Goal: Task Accomplishment & Management: Manage account settings

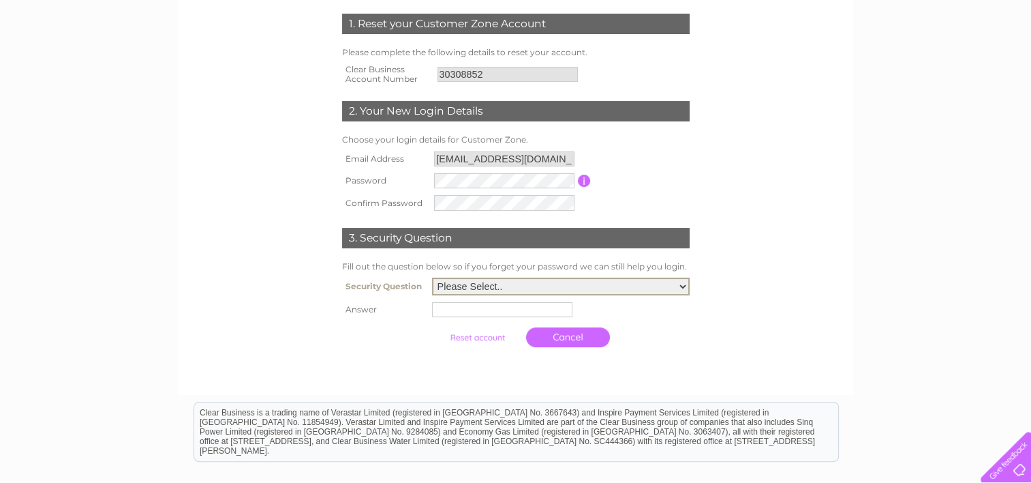
scroll to position [226, 0]
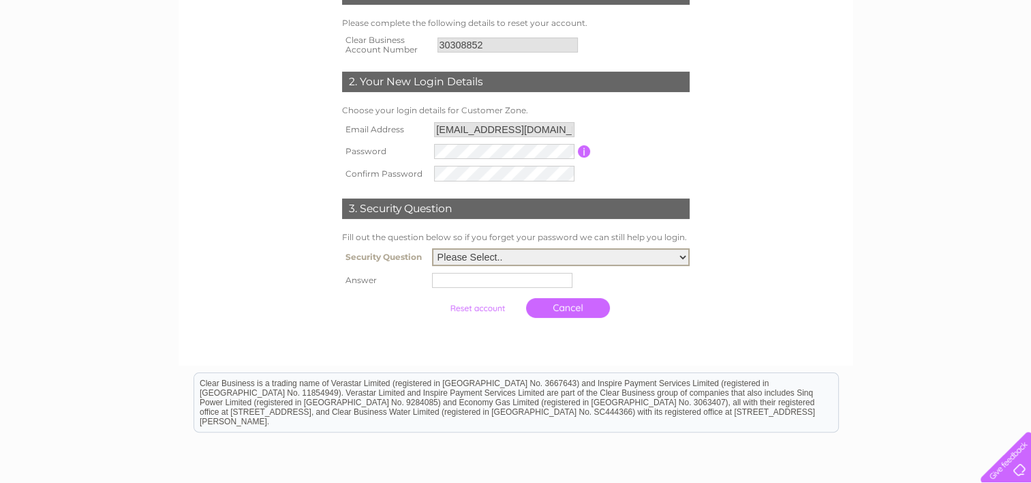
click at [677, 257] on select "Please Select.. In what town or city was your first job? In what town or city d…" at bounding box center [561, 257] width 258 height 18
select select "1"
click at [432, 248] on select "Please Select.. In what town or city was your first job? In what town or city d…" at bounding box center [561, 257] width 258 height 18
click at [523, 280] on input "text" at bounding box center [505, 279] width 142 height 16
type input "aberdeen"
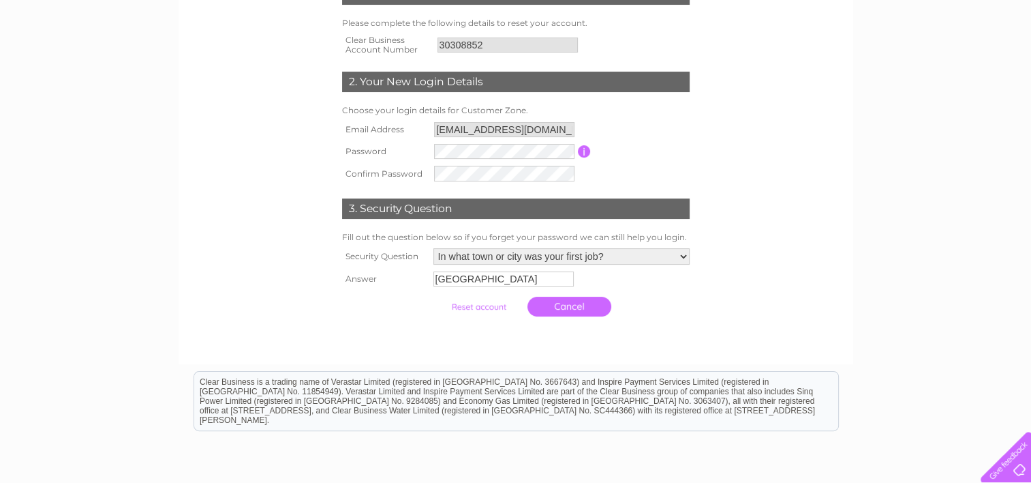
click at [524, 331] on div at bounding box center [516, 336] width 414 height 27
click at [489, 303] on input "submit" at bounding box center [479, 306] width 84 height 19
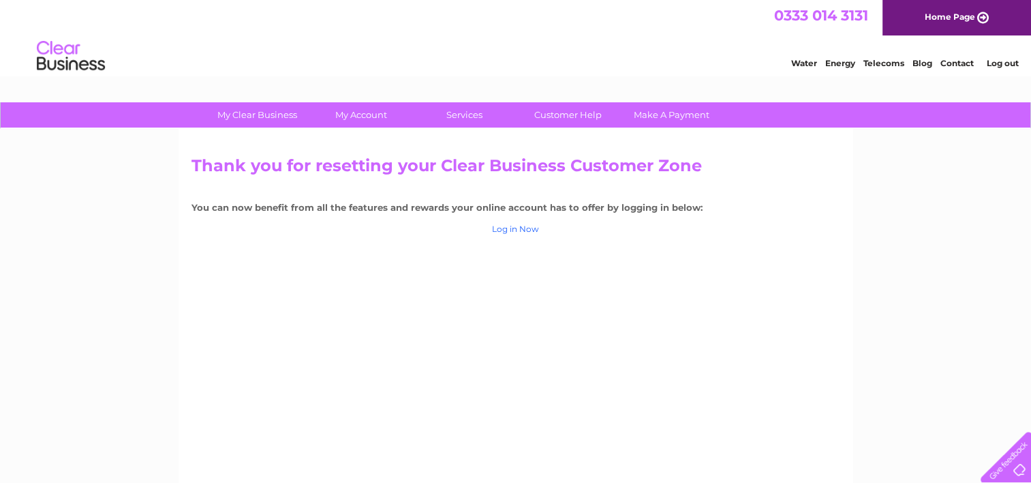
click at [516, 232] on link "Log in Now" at bounding box center [515, 229] width 47 height 10
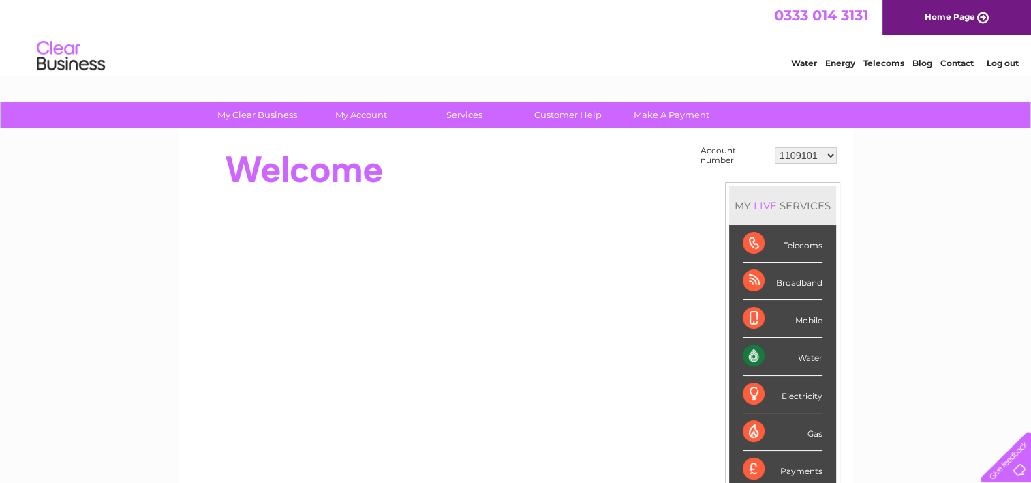
click at [832, 153] on select "1109101 3023839 30308852" at bounding box center [806, 155] width 62 height 16
select select "30308852"
click at [775, 147] on select "1109101 3023839 30308852" at bounding box center [806, 155] width 62 height 16
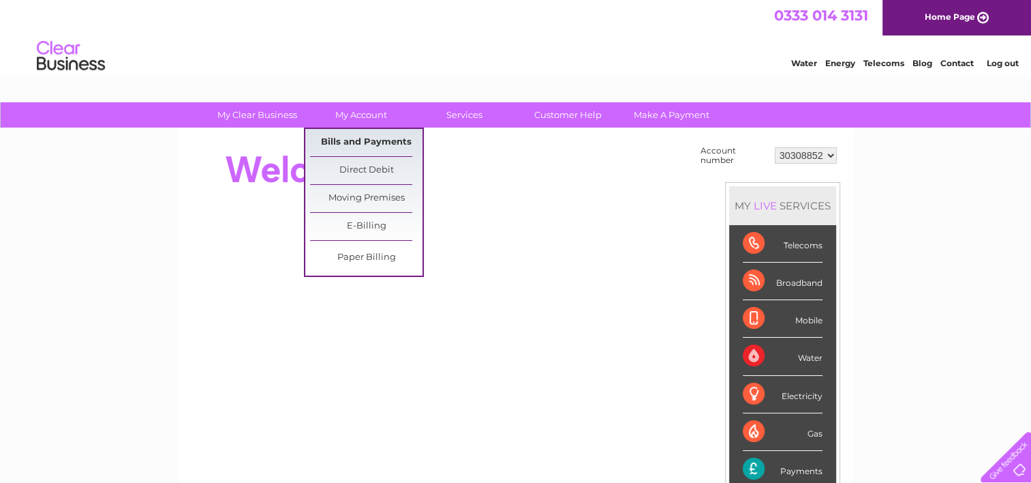
click at [365, 140] on link "Bills and Payments" at bounding box center [366, 142] width 112 height 27
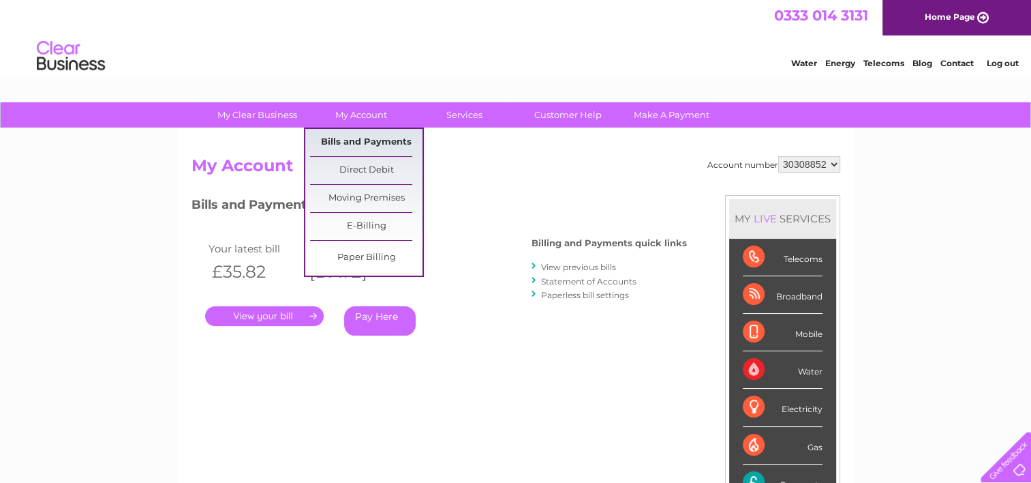
click at [354, 139] on link "Bills and Payments" at bounding box center [366, 142] width 112 height 27
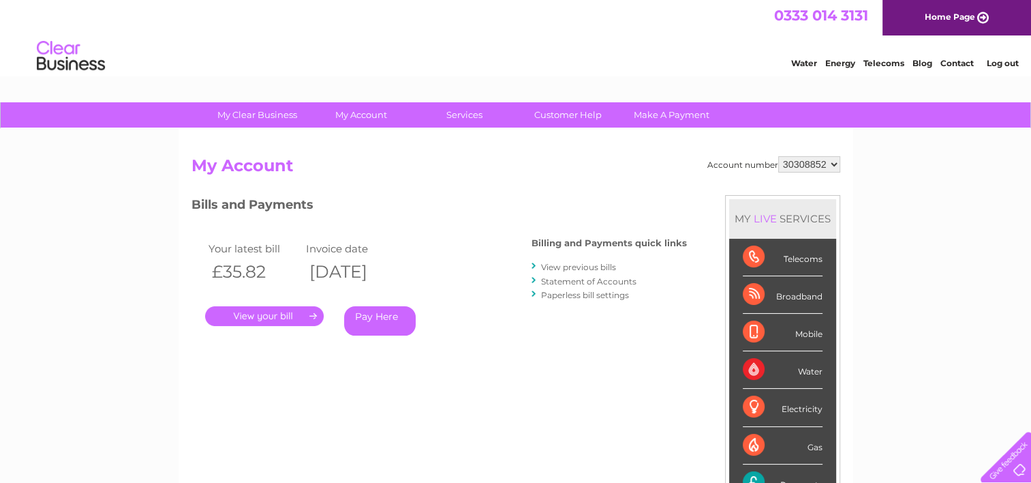
click at [588, 267] on link "View previous bills" at bounding box center [578, 267] width 75 height 10
